Goal: Task Accomplishment & Management: Manage account settings

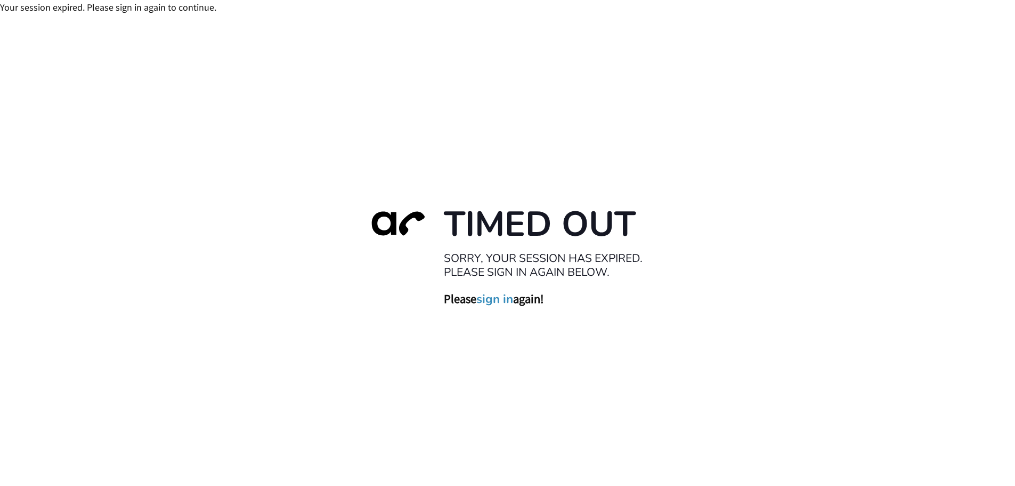
click at [494, 300] on link "sign in" at bounding box center [495, 298] width 37 height 15
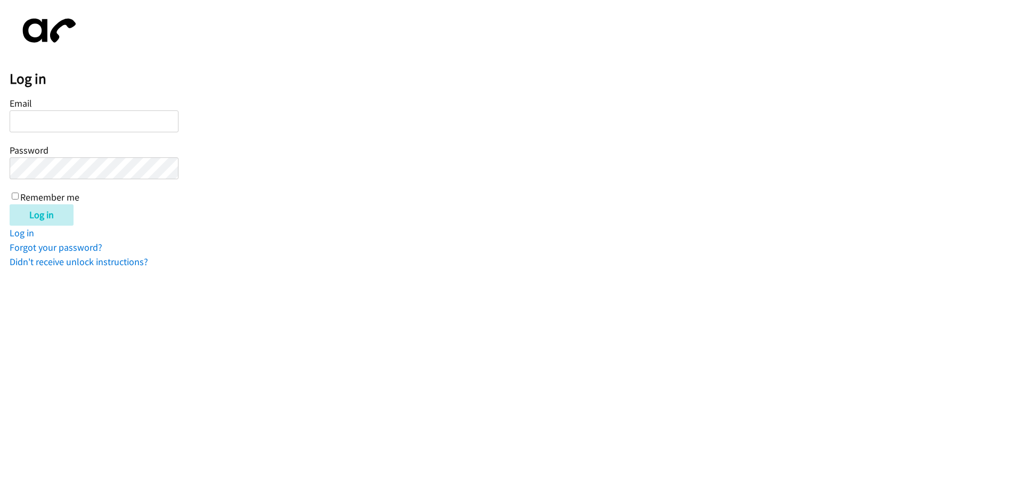
click at [85, 125] on input "Email" at bounding box center [94, 121] width 169 height 22
type input "[EMAIL_ADDRESS][DOMAIN_NAME]"
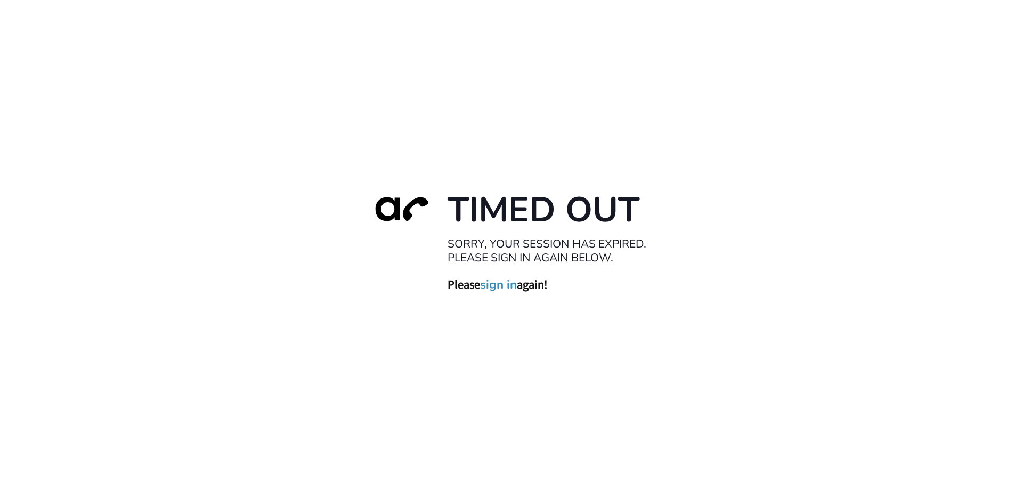
click at [494, 284] on link "sign in" at bounding box center [498, 284] width 37 height 15
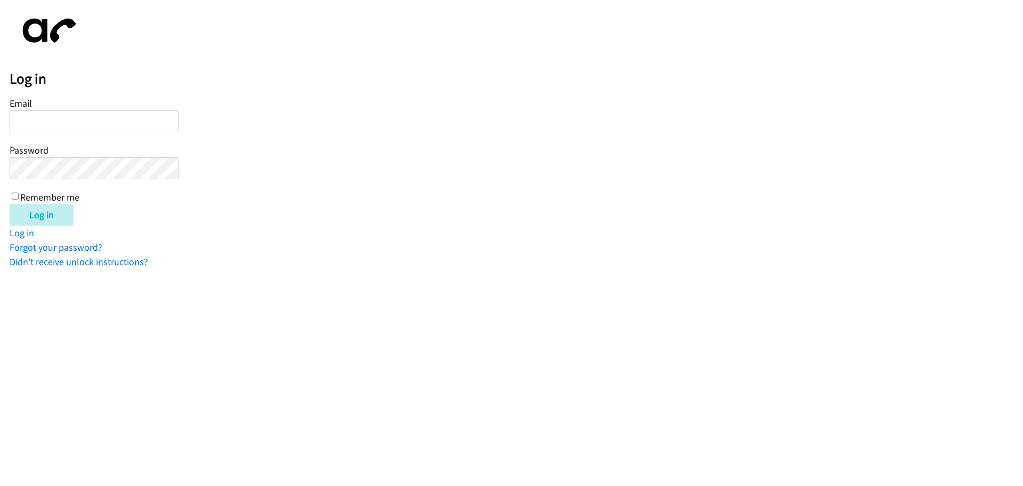
click at [76, 122] on input "Email" at bounding box center [94, 121] width 169 height 22
type input "[EMAIL_ADDRESS][DOMAIN_NAME]"
drag, startPoint x: 11, startPoint y: 195, endPoint x: 25, endPoint y: 204, distance: 16.9
click at [12, 195] on div "Email twilliams@lendingpoint.com Password Remember me" at bounding box center [94, 149] width 169 height 109
click at [14, 195] on input "Remember me" at bounding box center [15, 195] width 7 height 7
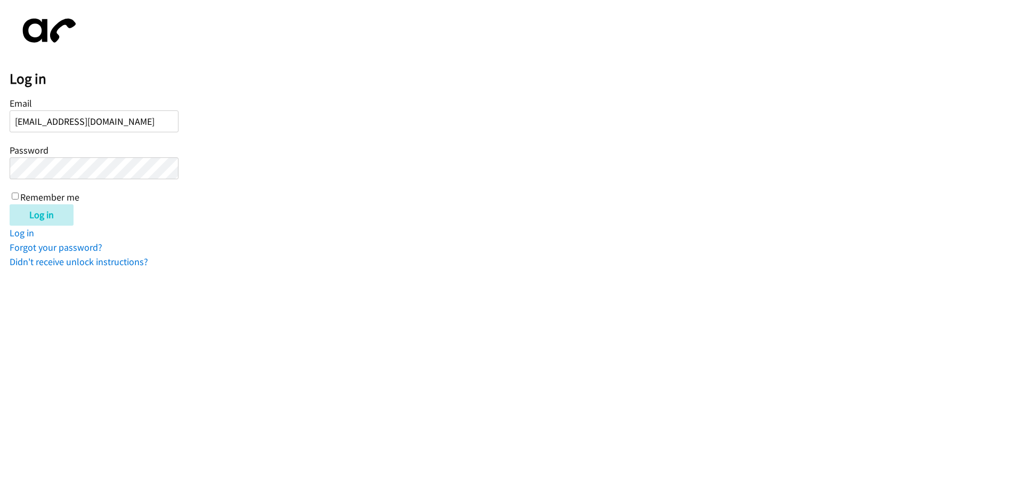
checkbox input "true"
click at [33, 212] on input "Log in" at bounding box center [42, 214] width 64 height 21
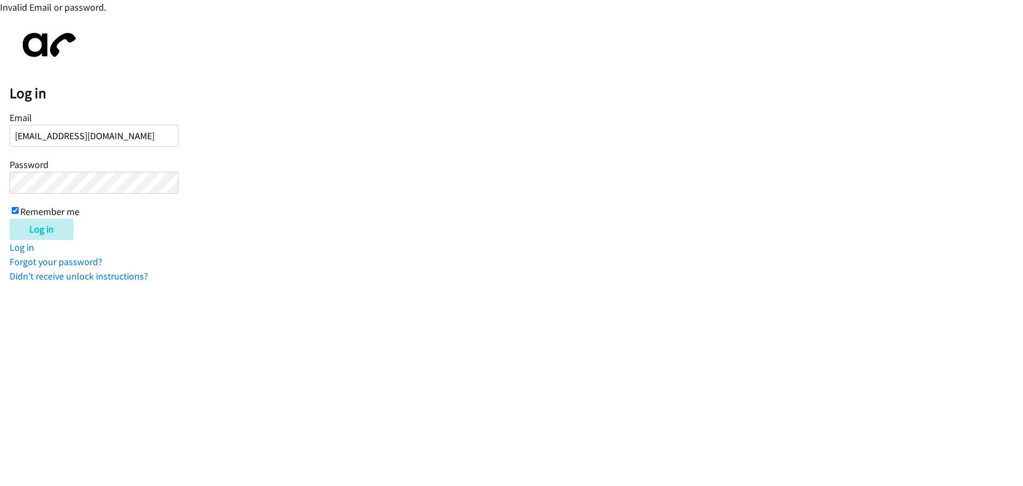
click at [10, 219] on input "Log in" at bounding box center [42, 229] width 64 height 21
click at [59, 261] on link "Forgot your password?" at bounding box center [56, 261] width 93 height 12
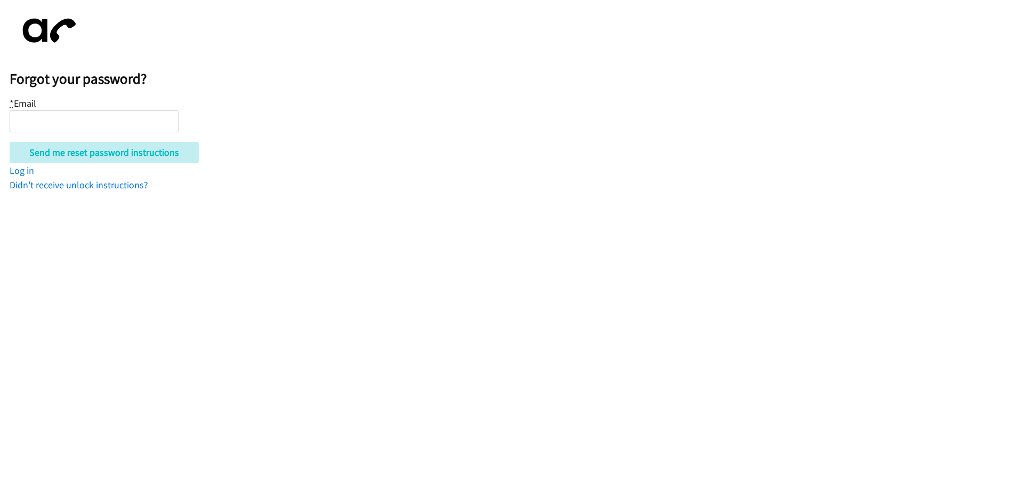
click at [138, 192] on html "Forgot your password? * Email Send me reset password instructions Log in Didn't…" at bounding box center [511, 96] width 1023 height 192
click at [20, 172] on link "Log in" at bounding box center [22, 170] width 25 height 12
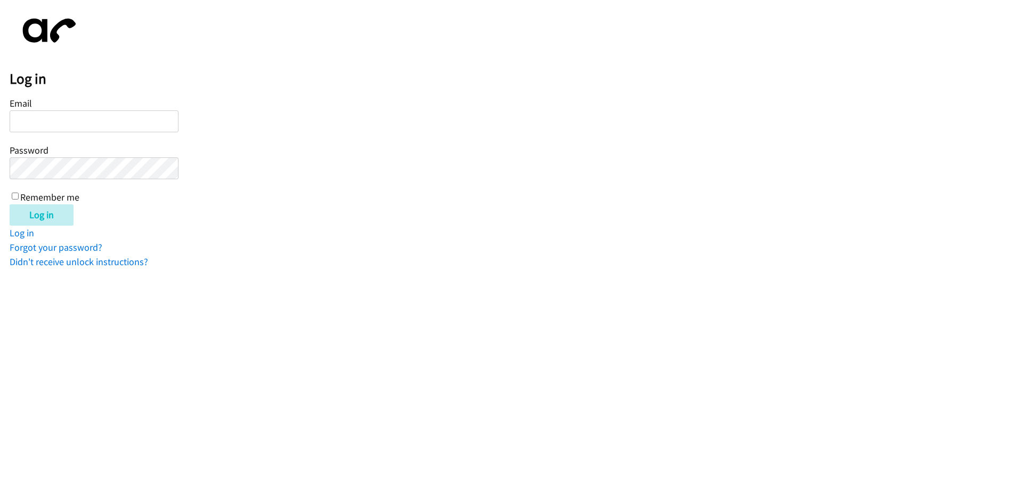
click at [86, 120] on input "Email" at bounding box center [94, 121] width 169 height 22
type input "[EMAIL_ADDRESS][DOMAIN_NAME]"
click at [82, 247] on link "Forgot your password?" at bounding box center [56, 247] width 93 height 12
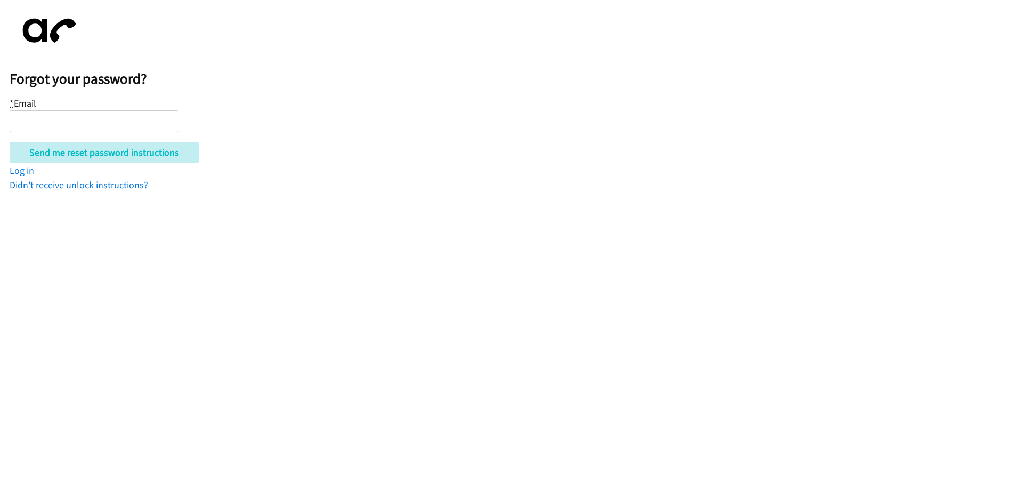
type input "[EMAIL_ADDRESS][DOMAIN_NAME]"
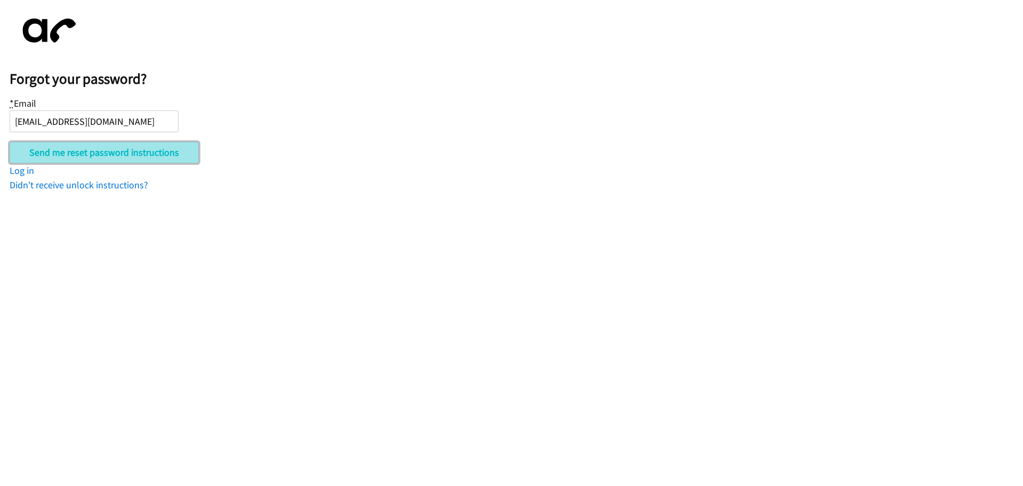
click at [131, 157] on input "Send me reset password instructions" at bounding box center [104, 152] width 189 height 21
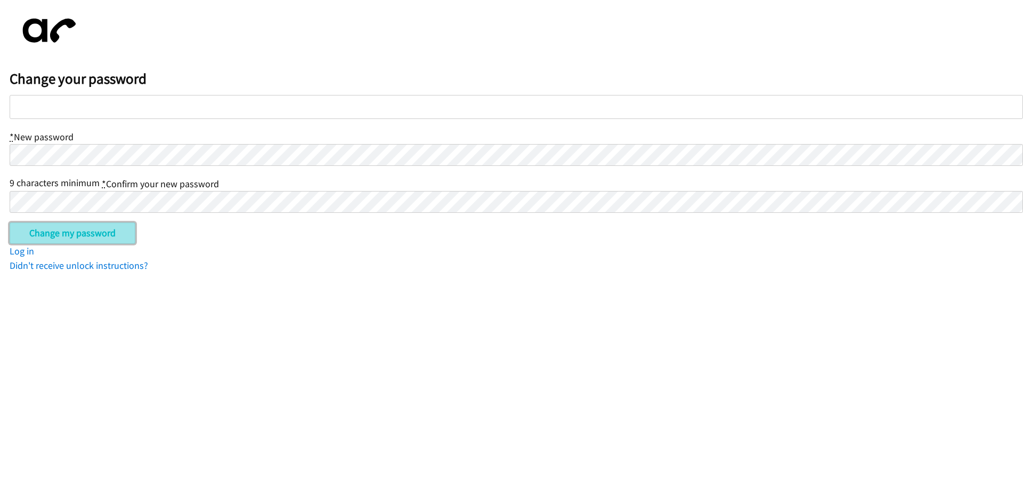
click at [39, 232] on input "Change my password" at bounding box center [73, 232] width 126 height 21
